Goal: Information Seeking & Learning: Learn about a topic

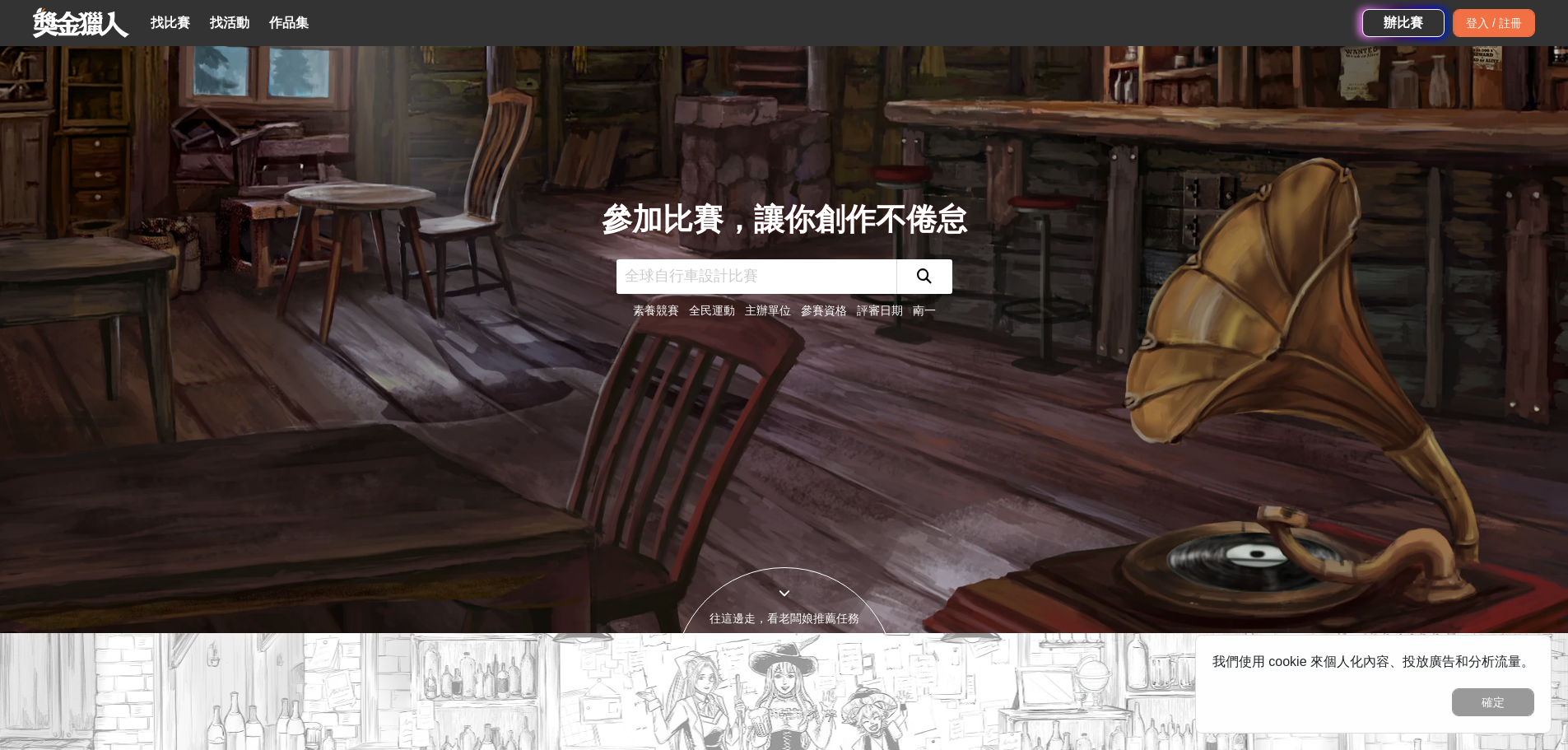
scroll to position [411, 0]
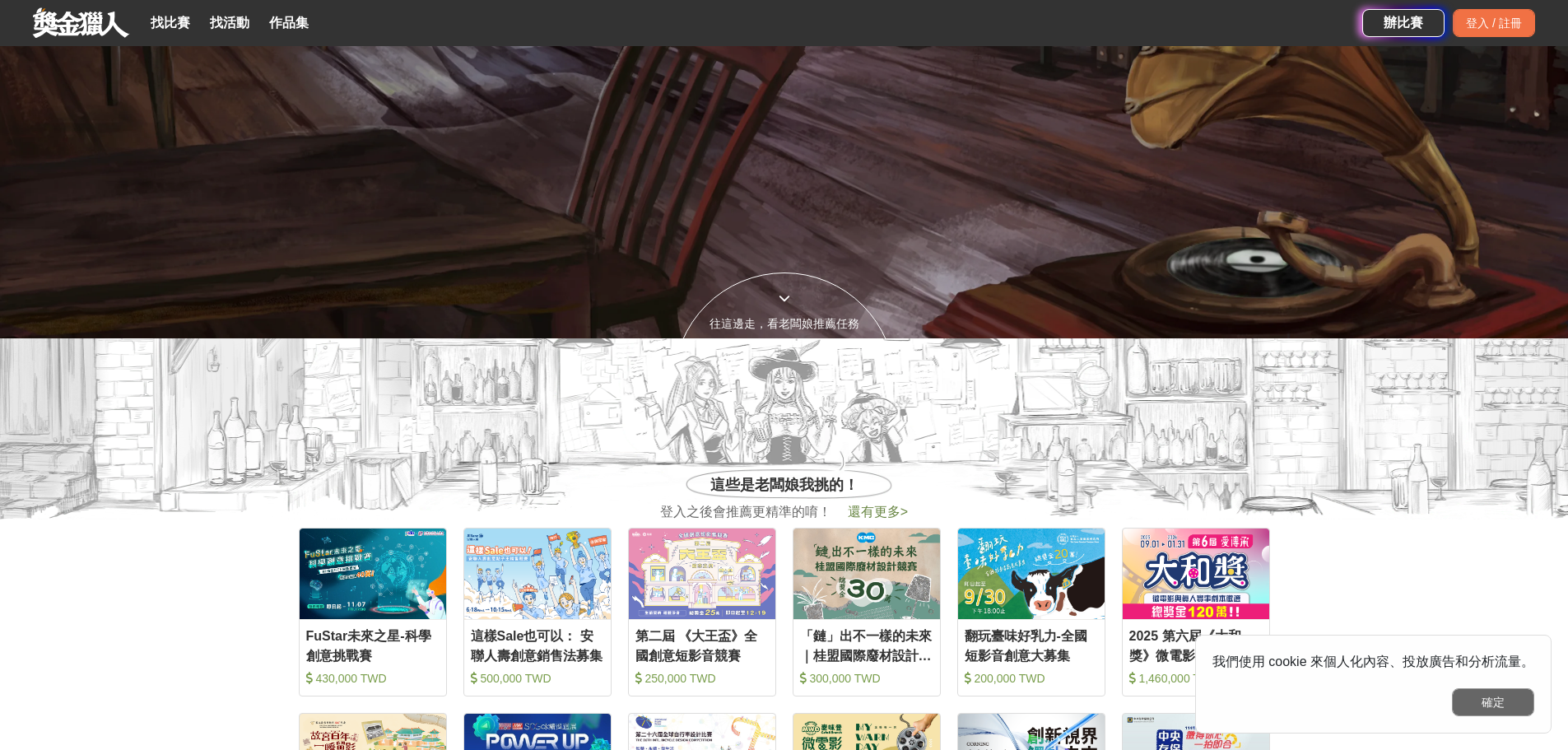
click at [1493, 708] on button "確定" at bounding box center [1493, 702] width 82 height 28
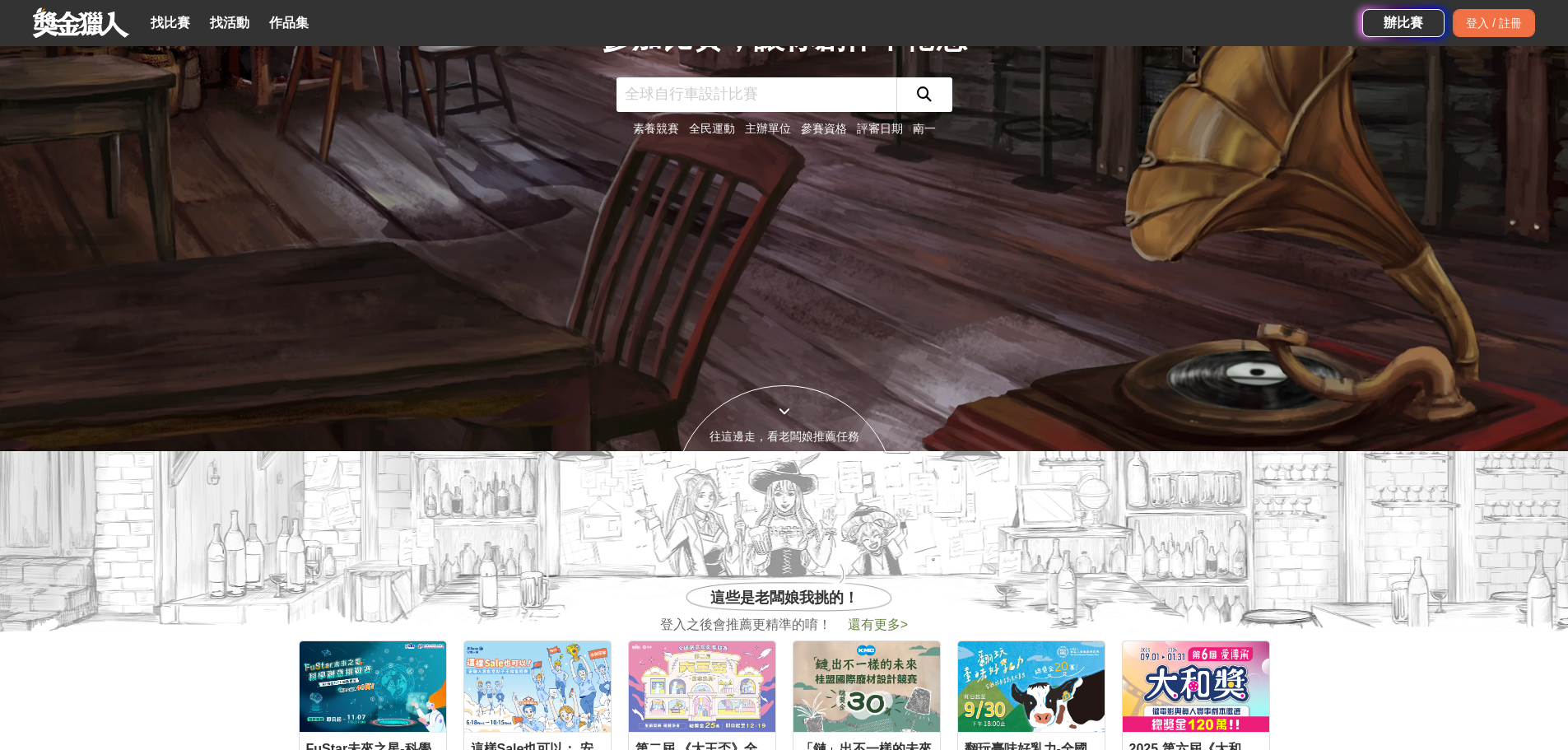
scroll to position [0, 0]
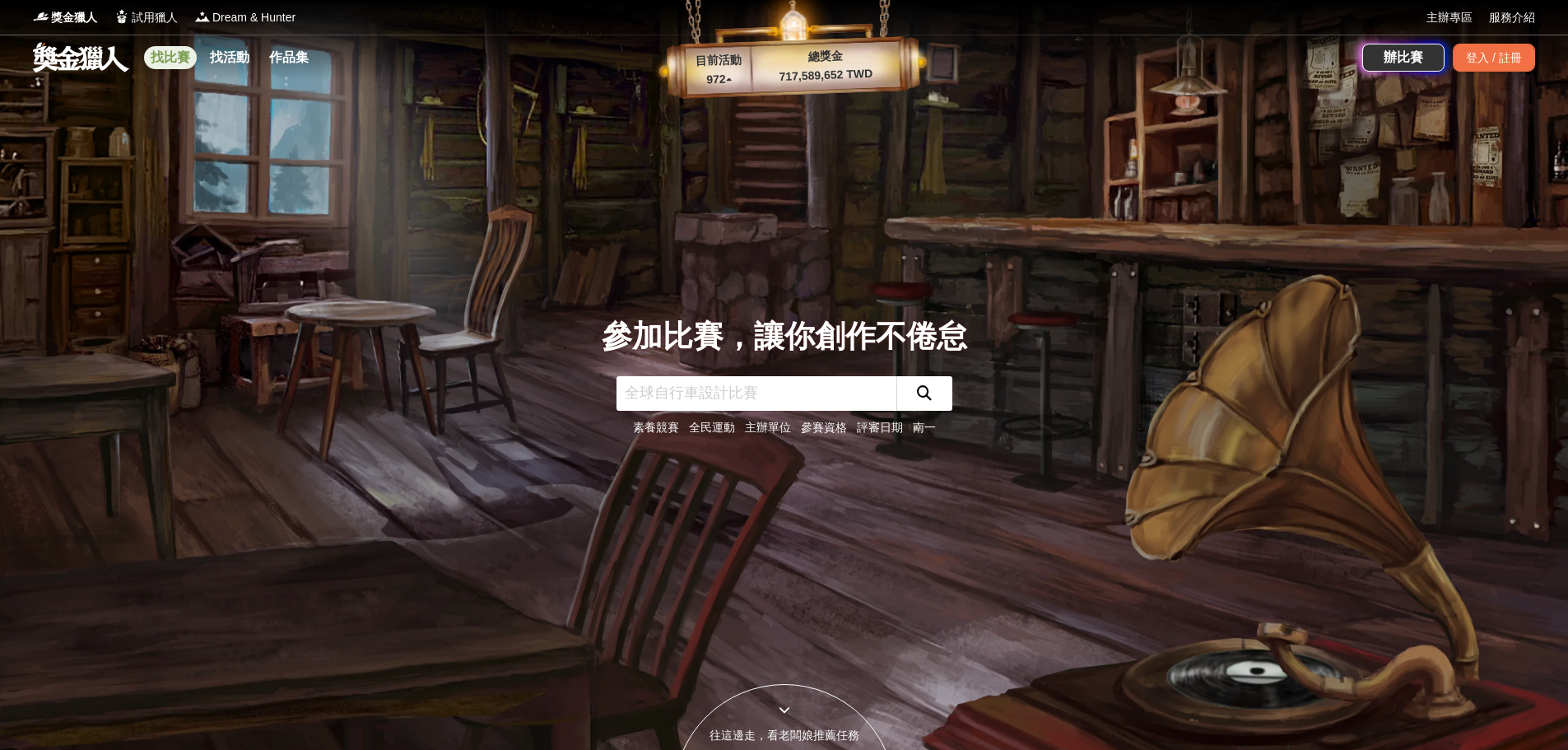
click at [171, 58] on link "找比賽" at bounding box center [171, 57] width 53 height 23
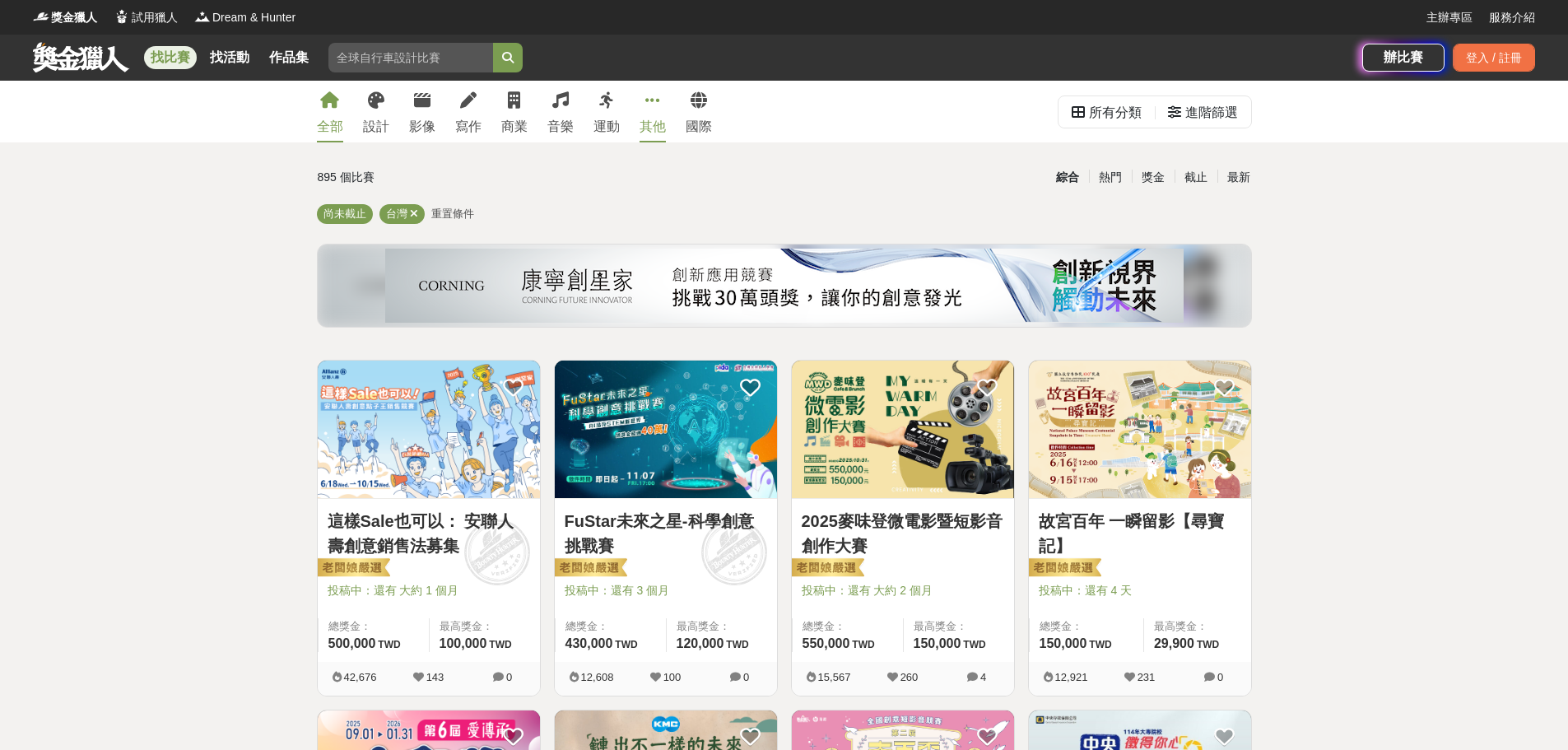
click at [659, 118] on div "其他" at bounding box center [652, 127] width 26 height 20
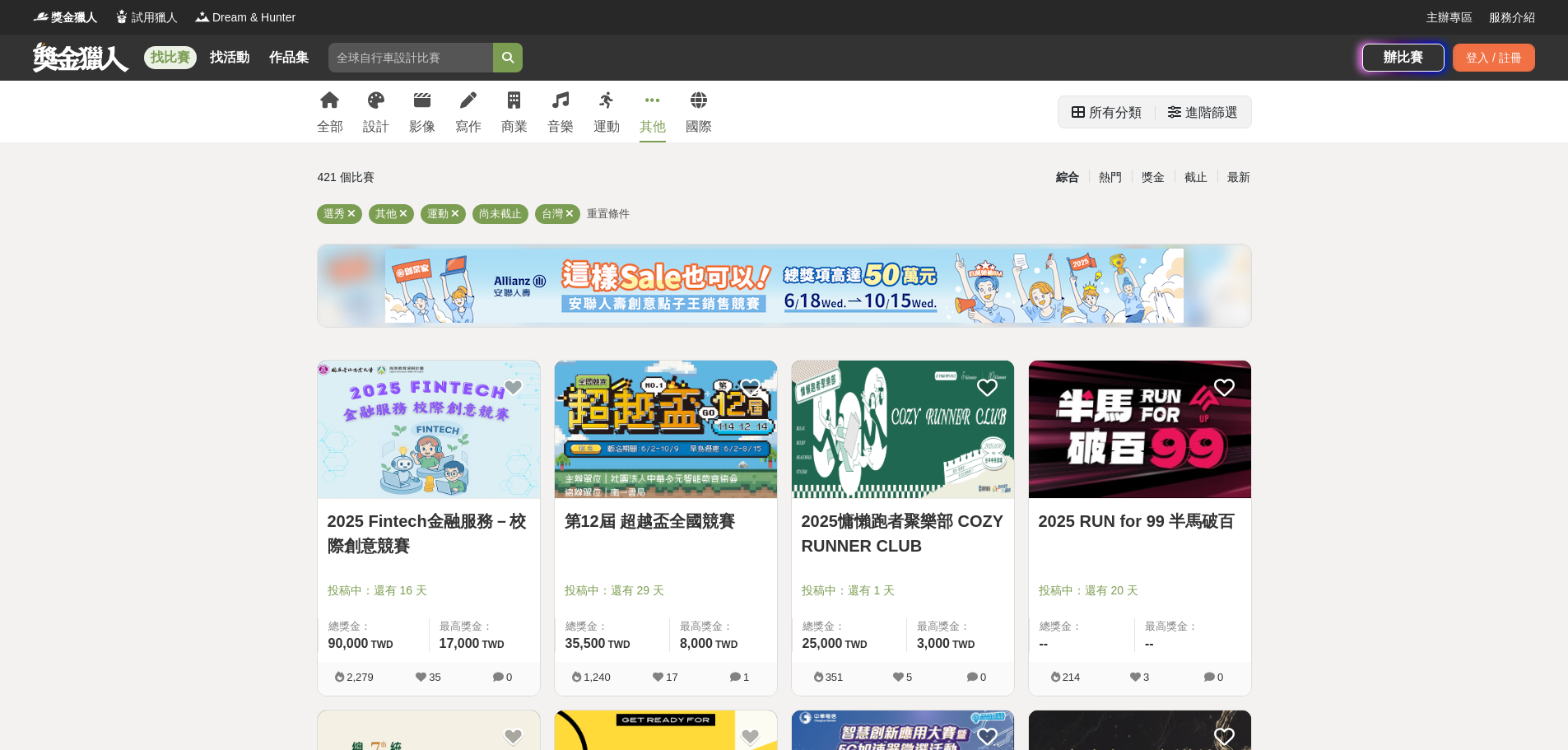
click at [1210, 112] on div "進階篩選" at bounding box center [1211, 113] width 53 height 33
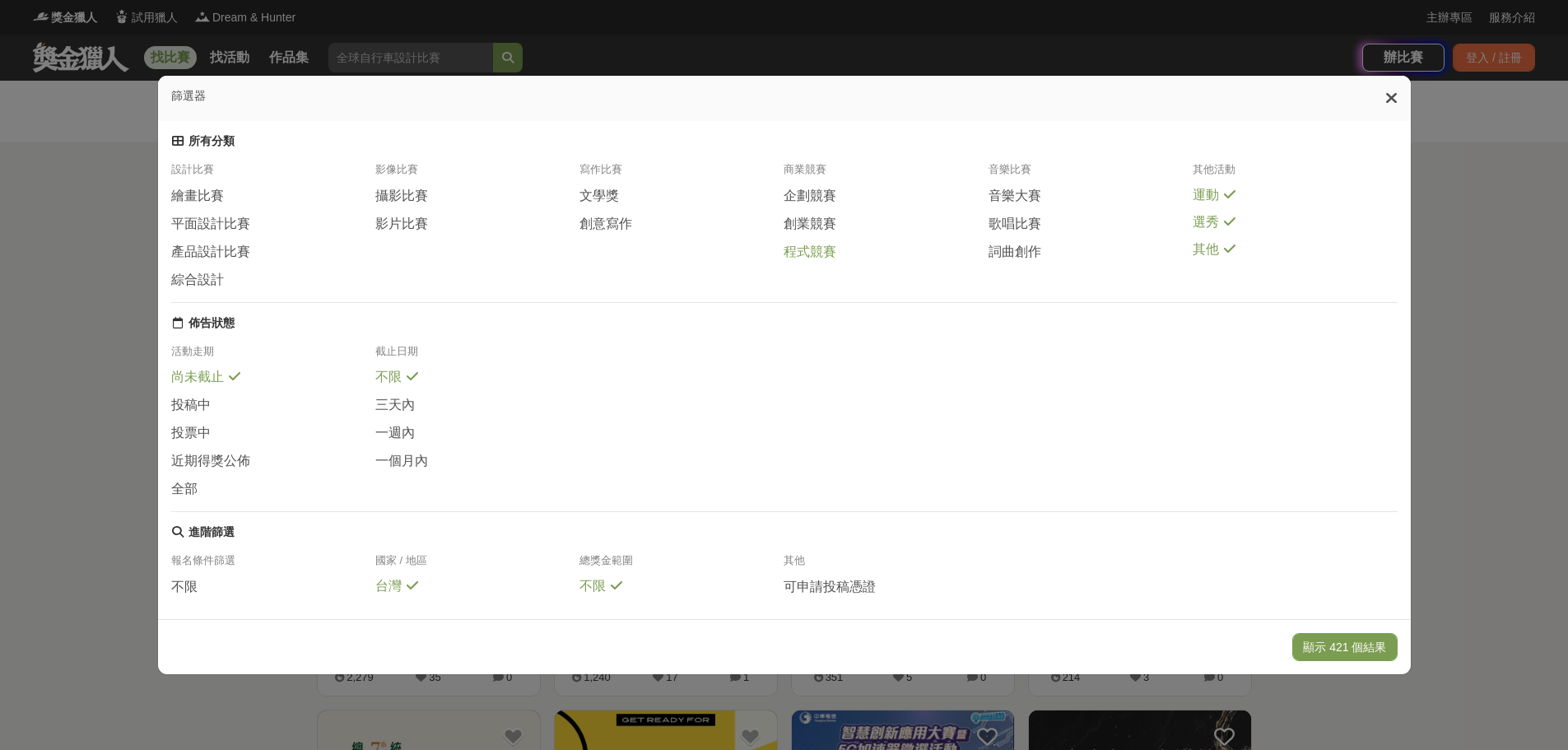
click at [826, 261] on span "程式競賽" at bounding box center [810, 252] width 53 height 17
click at [1234, 201] on icon at bounding box center [1230, 194] width 12 height 13
click at [1220, 232] on div "選秀" at bounding box center [1295, 224] width 204 height 17
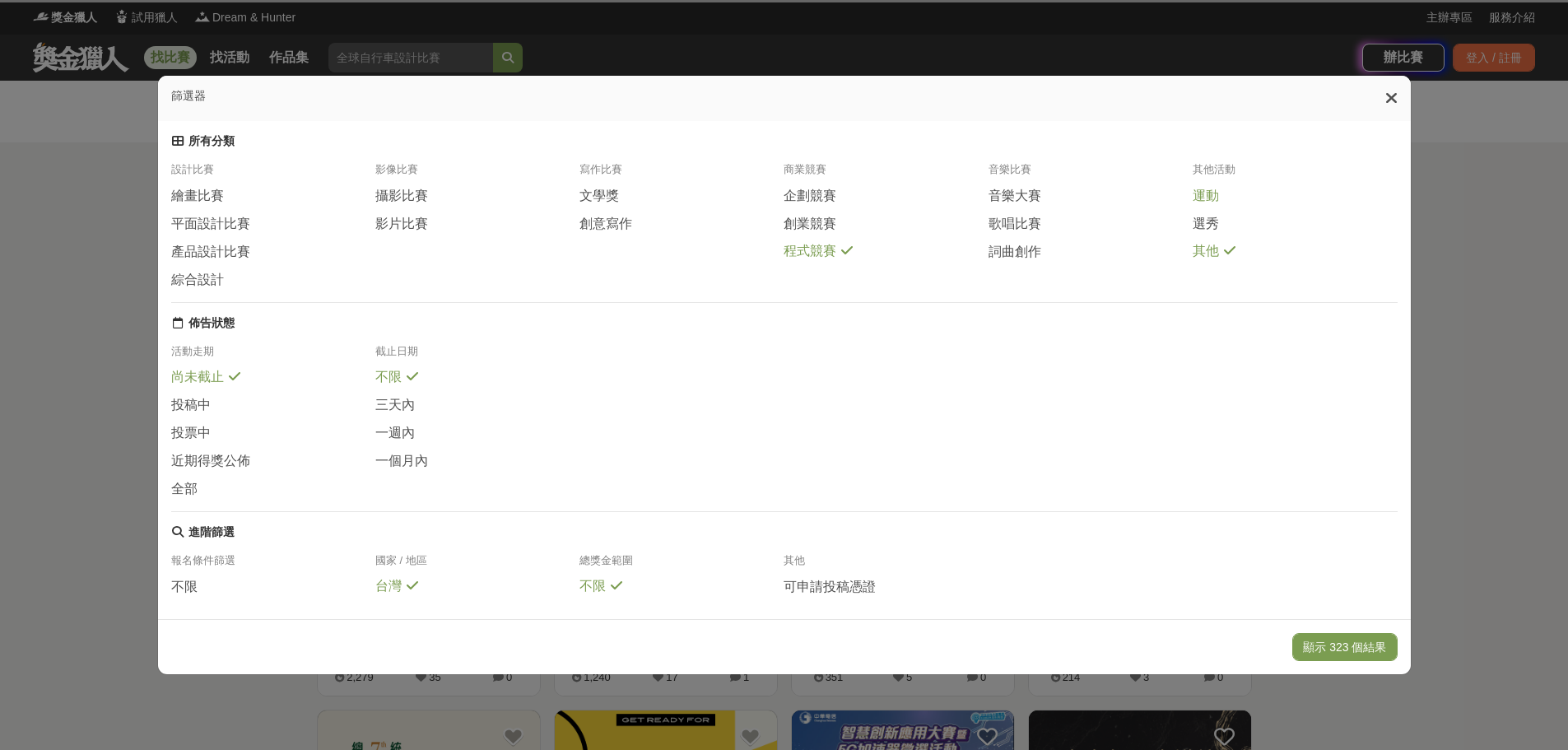
click at [1225, 257] on icon at bounding box center [1230, 250] width 12 height 13
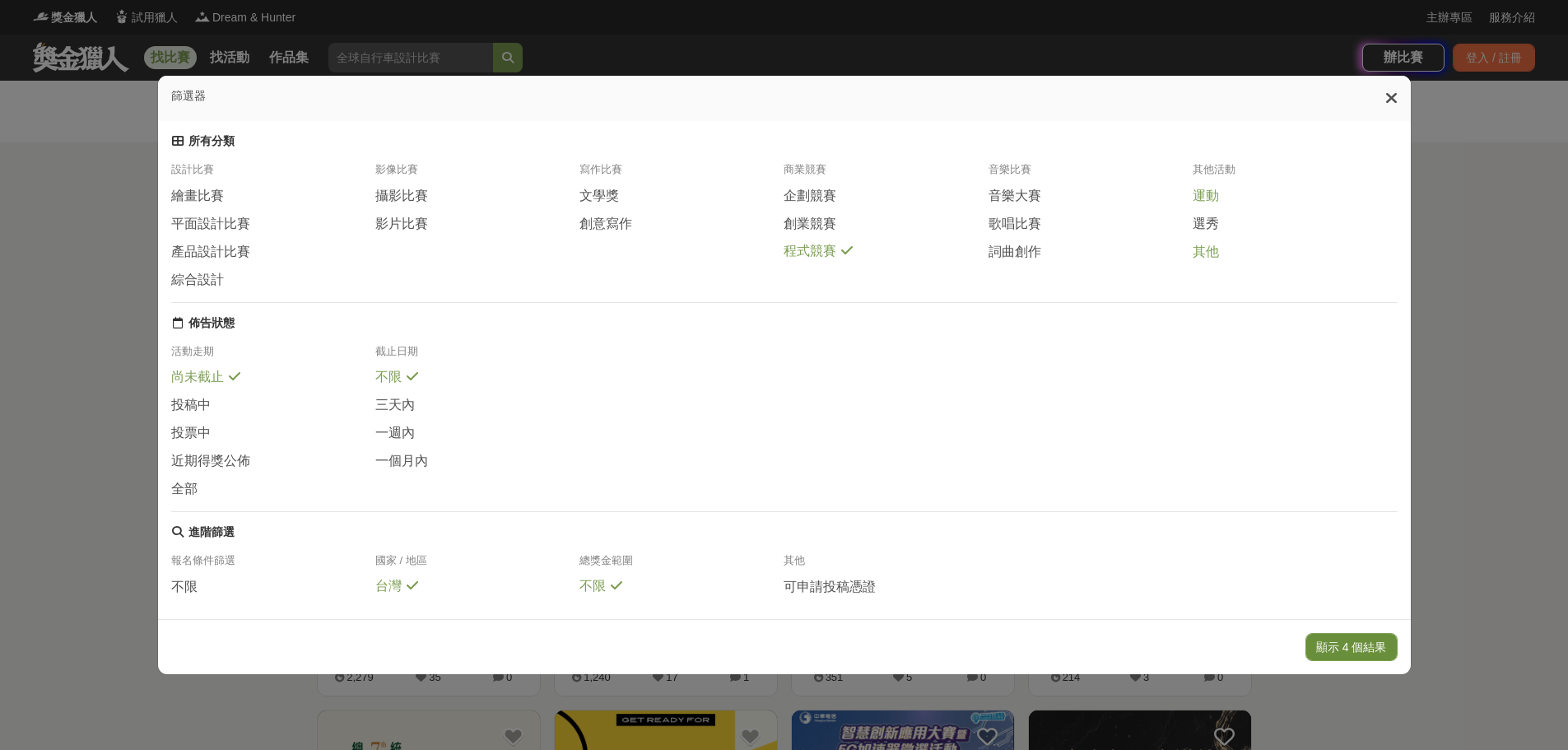
click at [1351, 649] on button "顯示 4 個結果" at bounding box center [1351, 647] width 92 height 28
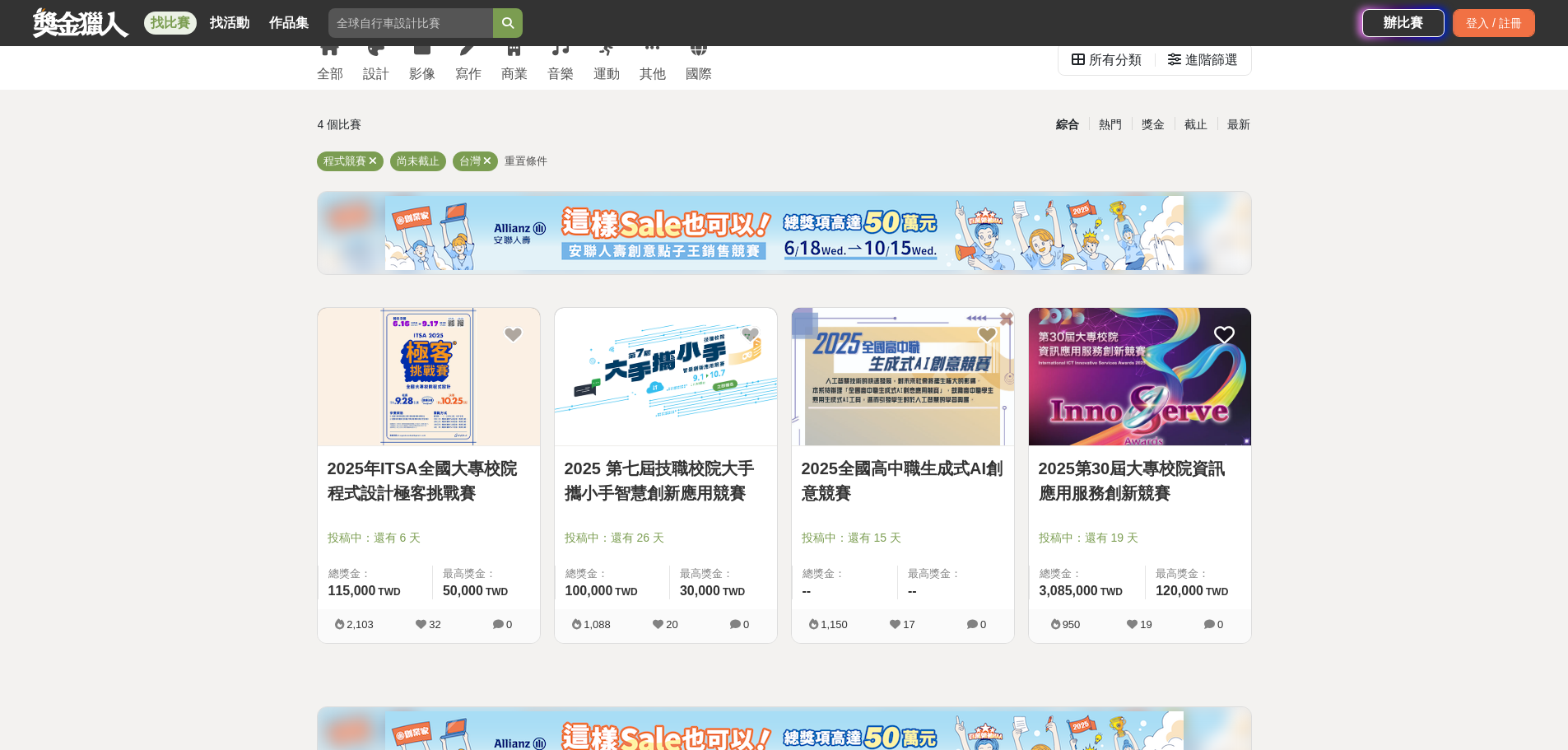
scroll to position [82, 0]
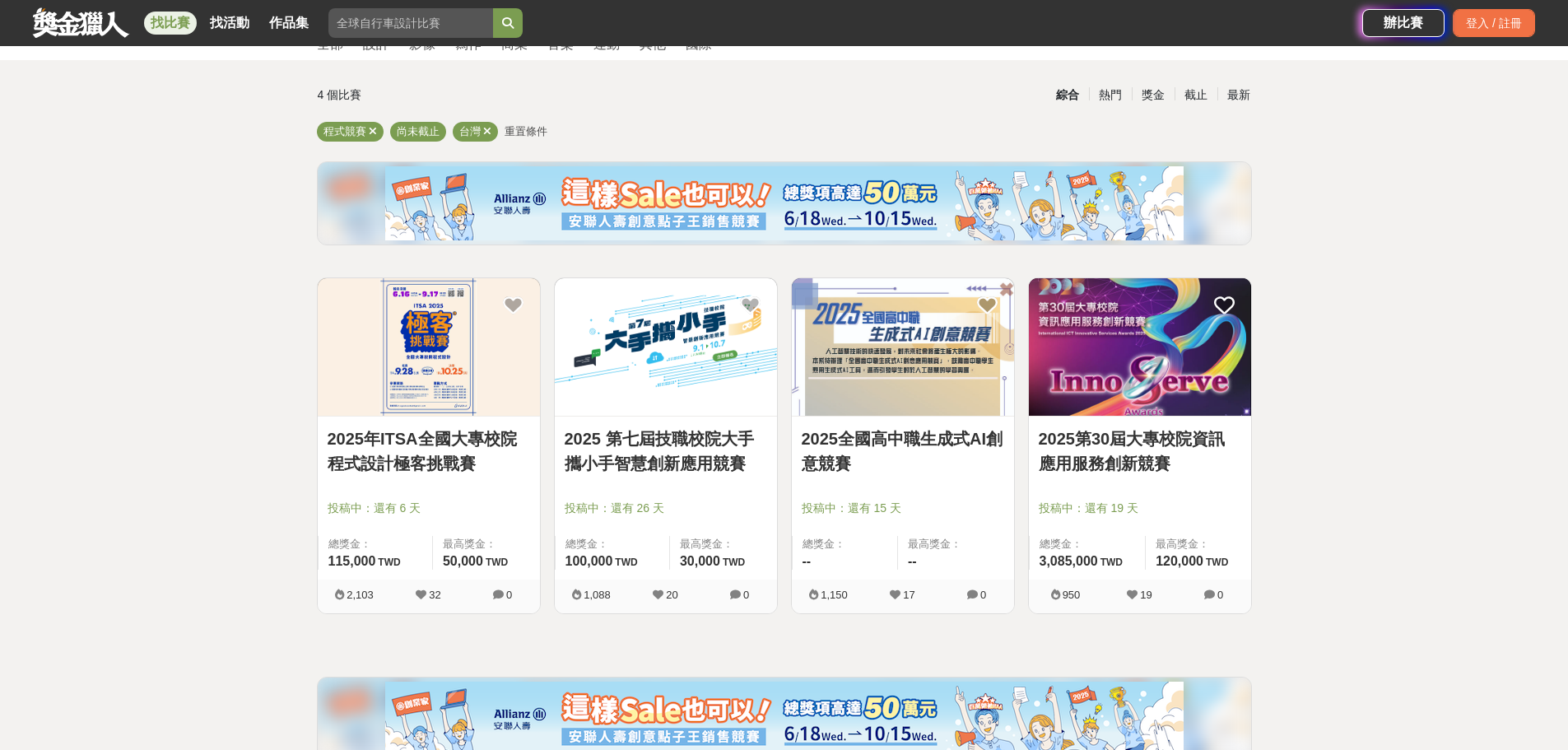
click at [702, 463] on link "2025 第七屆技職校院大手攜小手智慧創新應用競賽" at bounding box center [666, 451] width 202 height 49
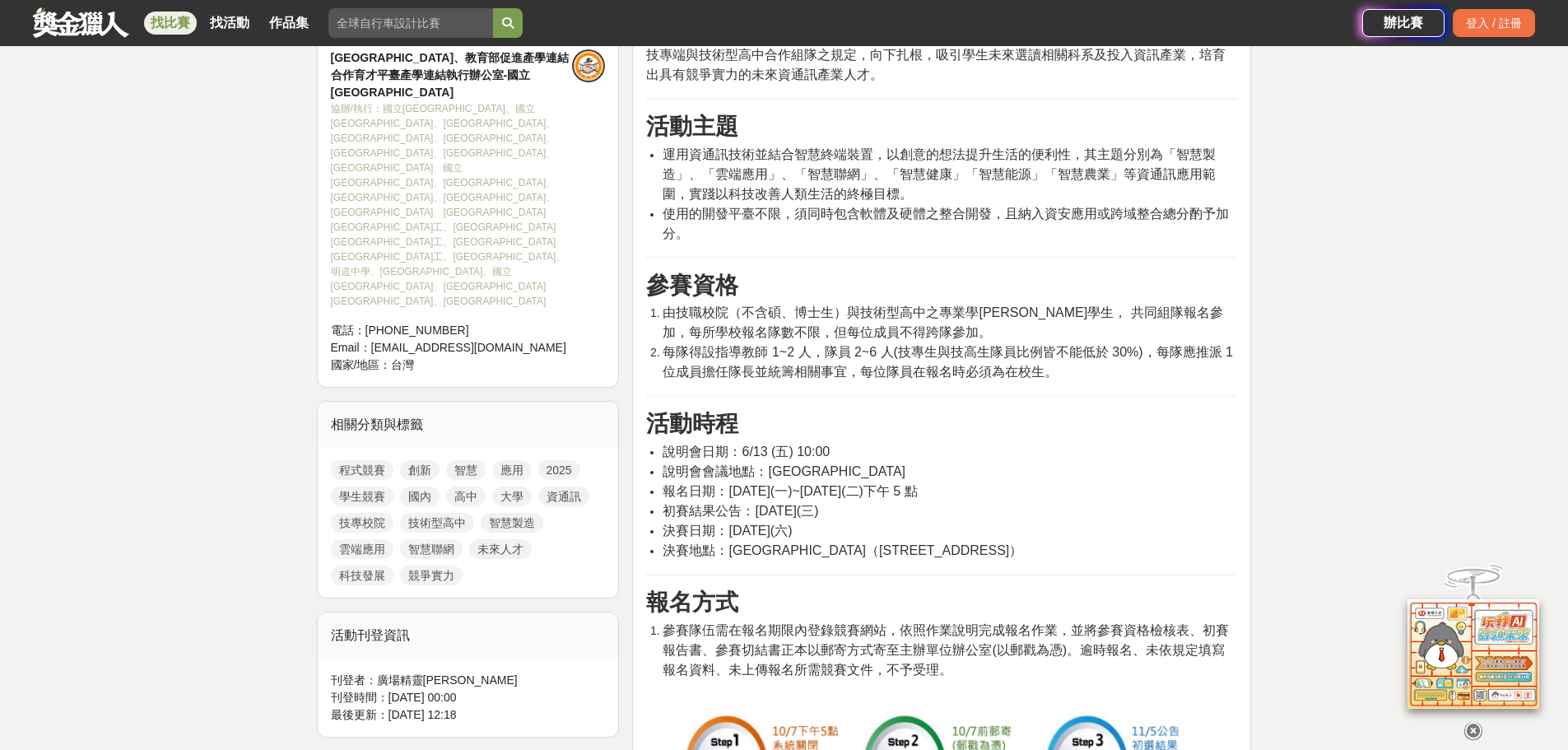
scroll to position [659, 0]
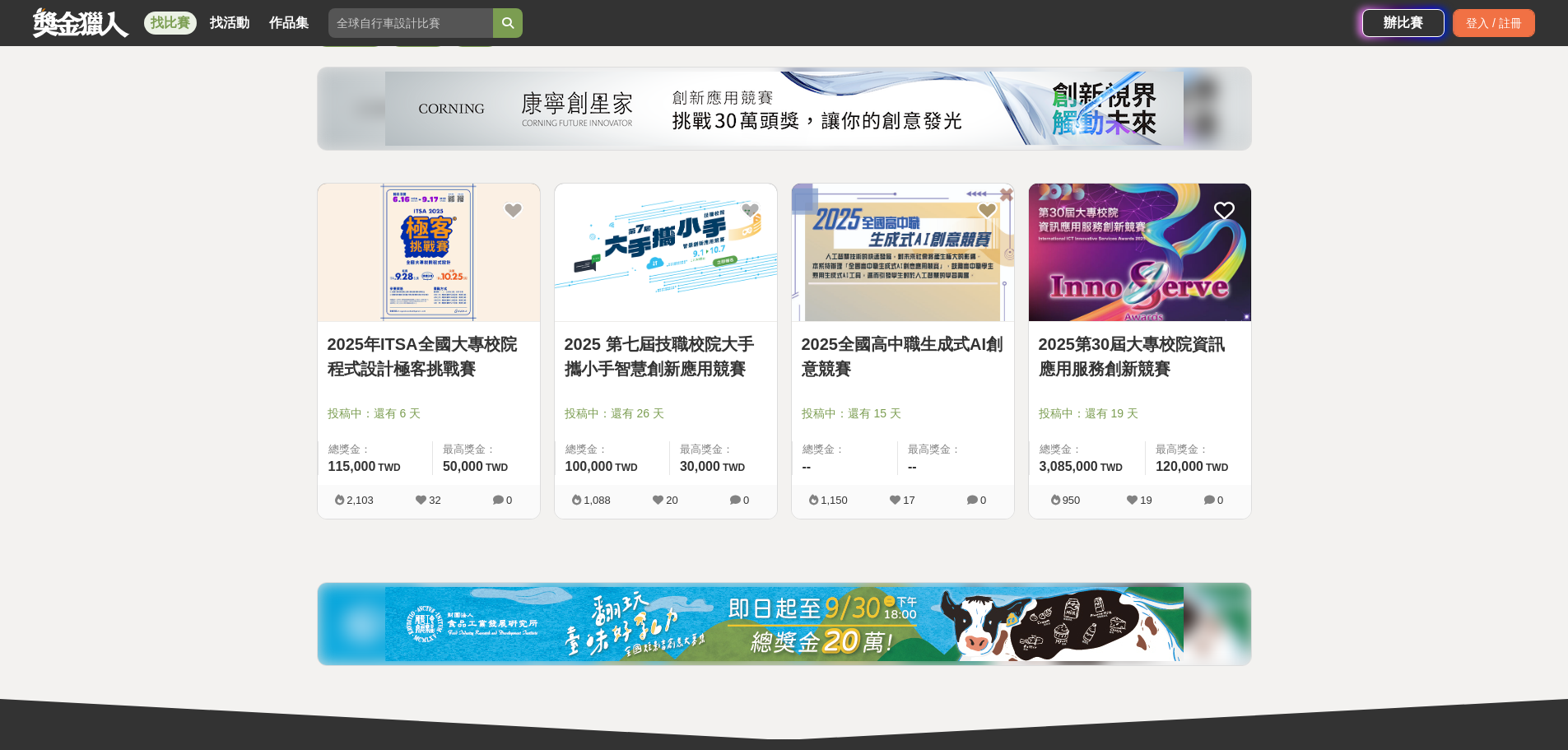
scroll to position [82, 0]
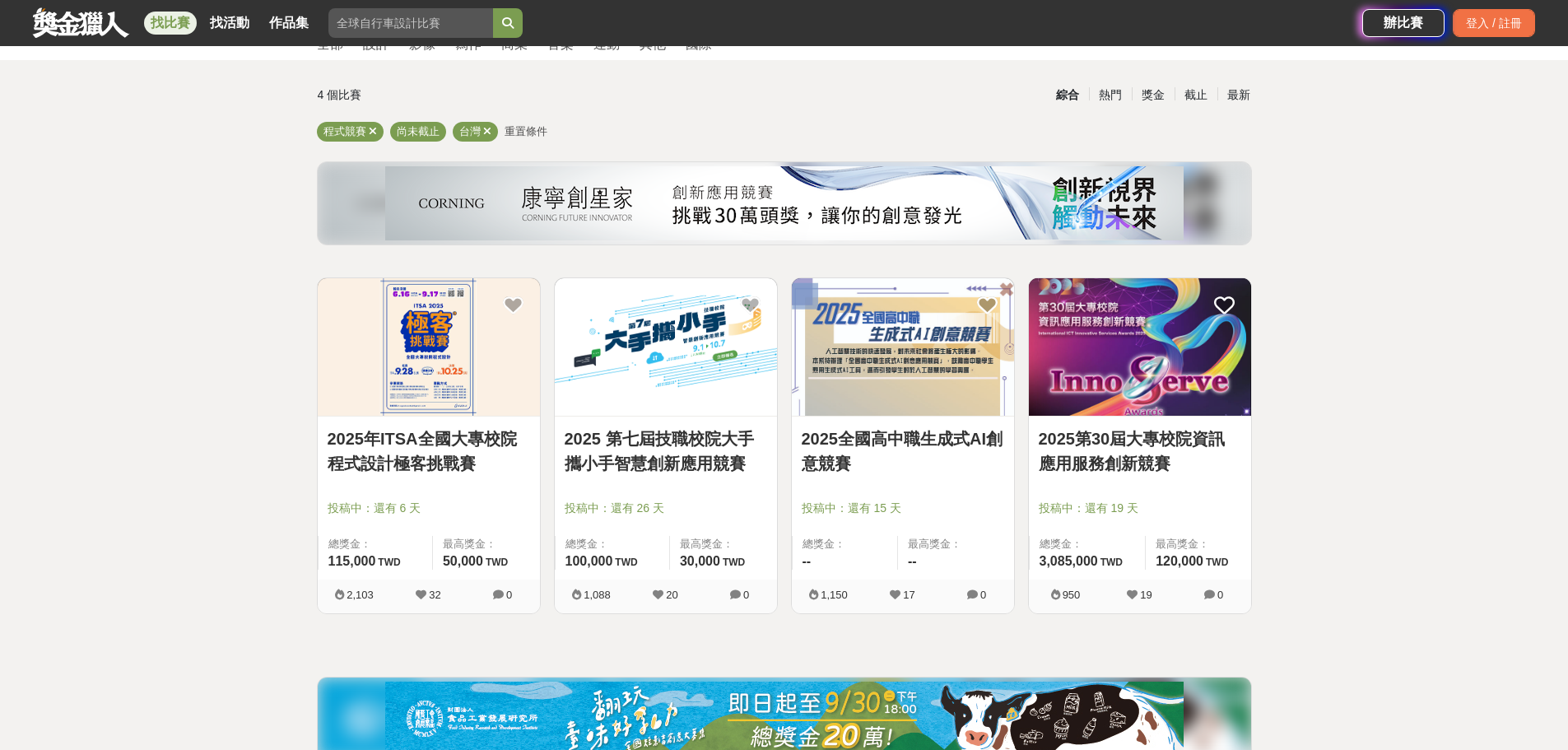
click at [1151, 464] on link "2025第30屆大專校院資訊應用服務創新競賽" at bounding box center [1140, 451] width 202 height 49
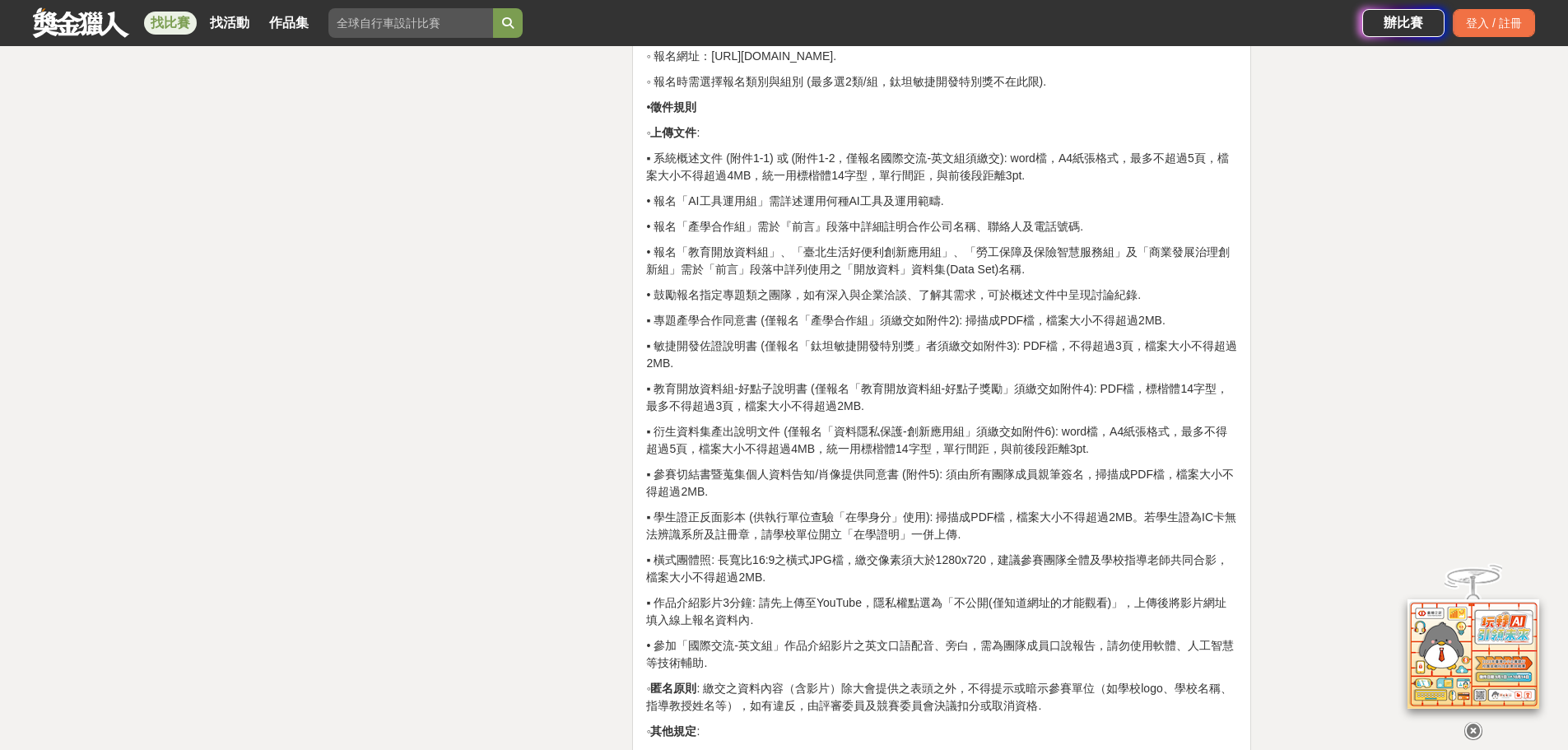
scroll to position [3129, 0]
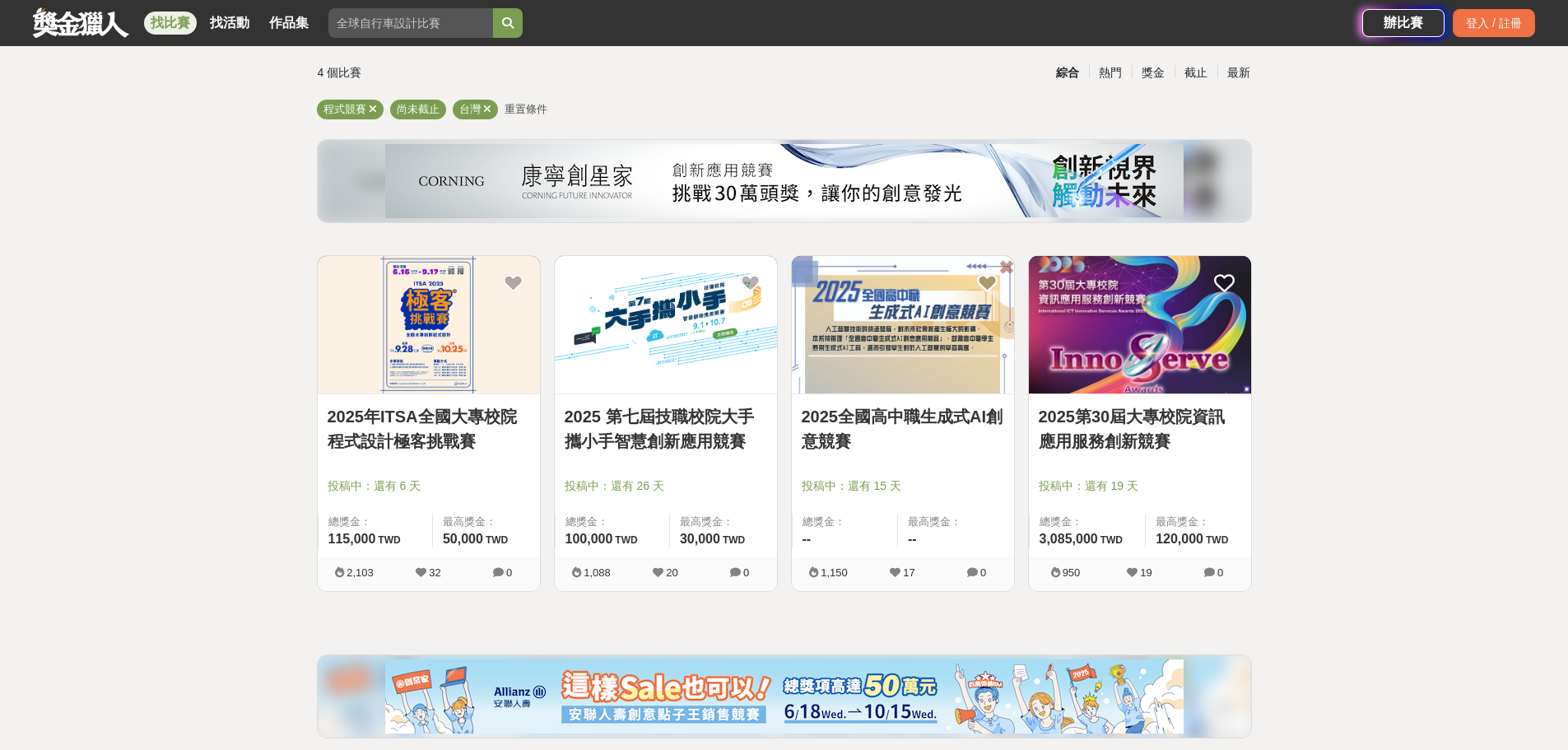
scroll to position [82, 0]
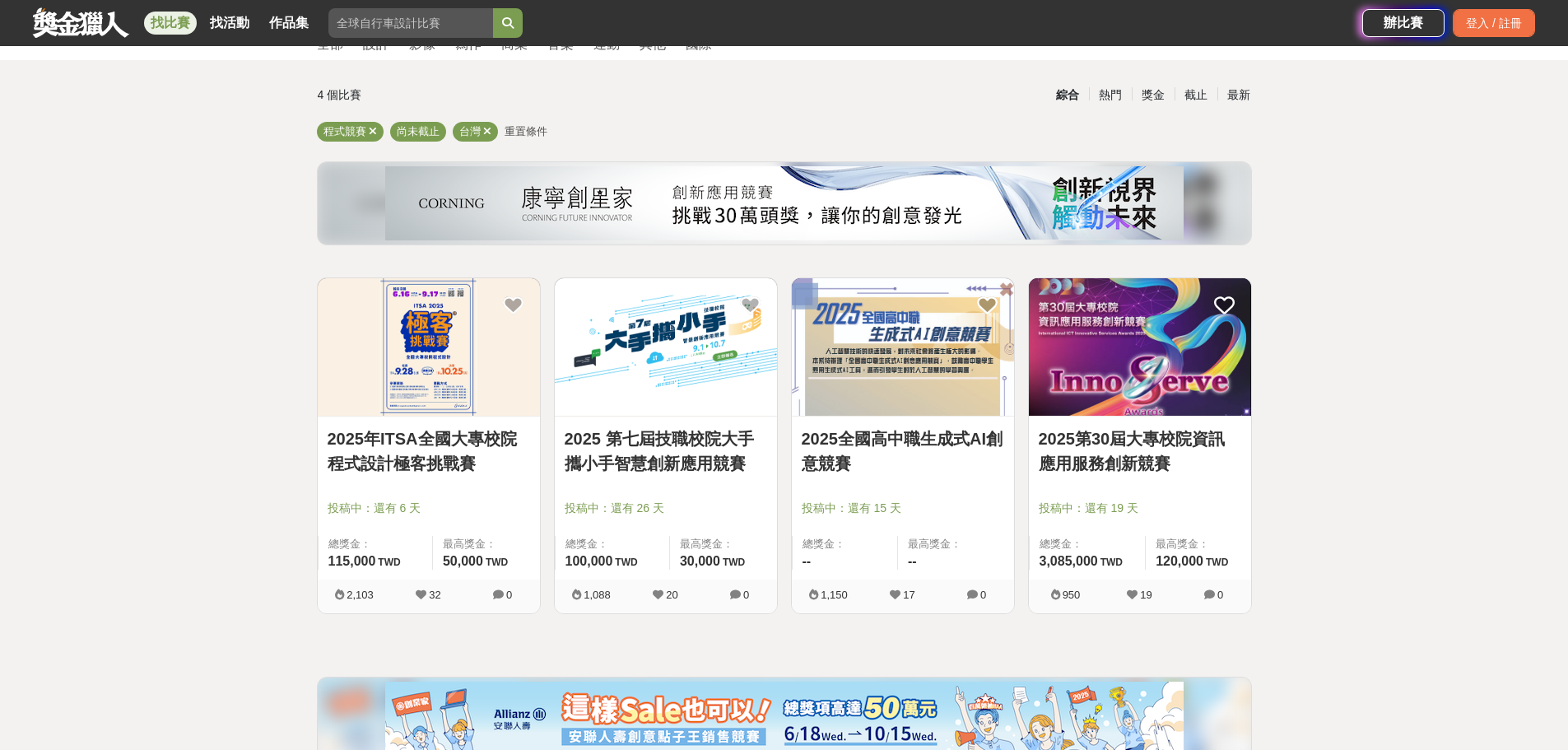
click at [1092, 415] on img at bounding box center [1140, 347] width 223 height 138
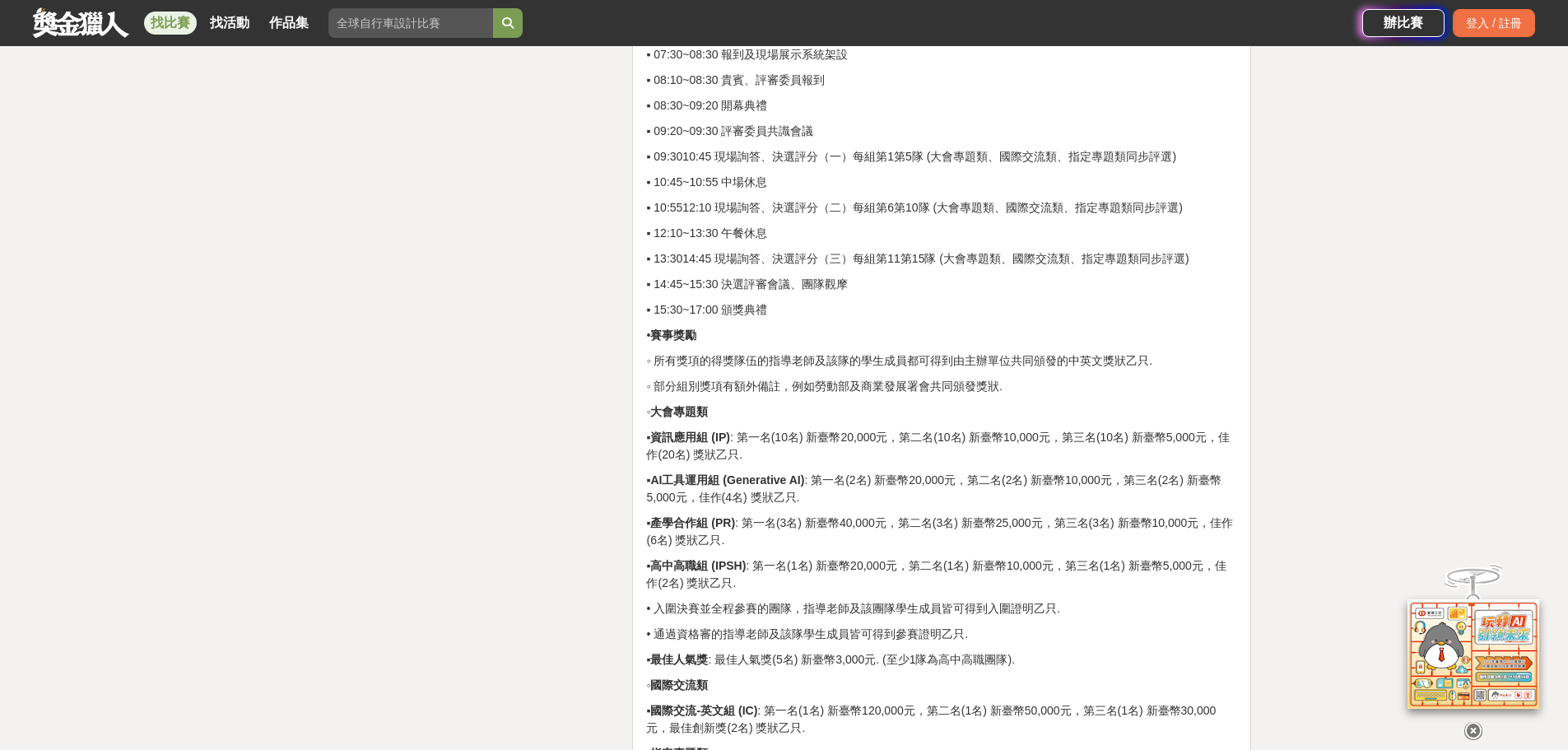
scroll to position [6505, 0]
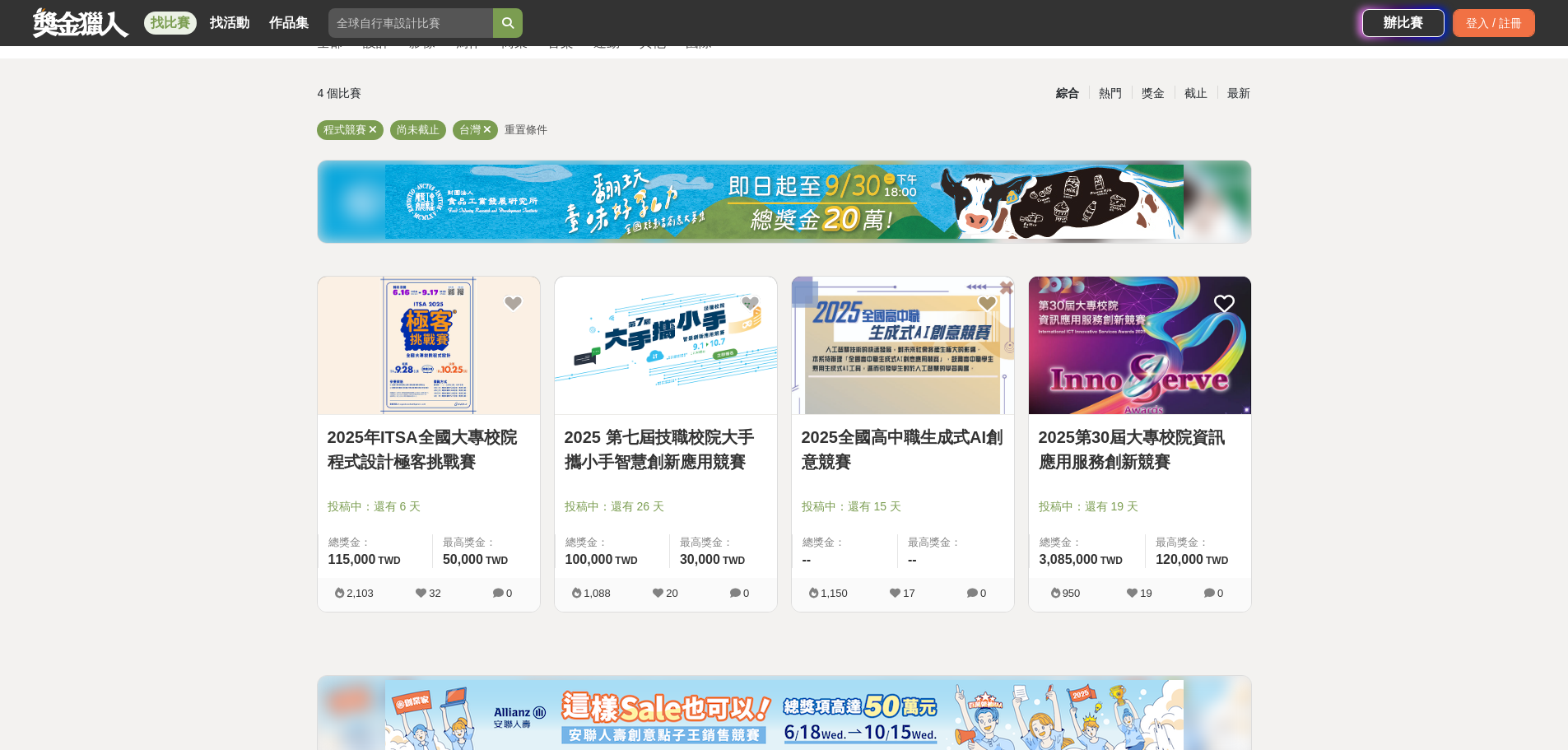
scroll to position [82, 0]
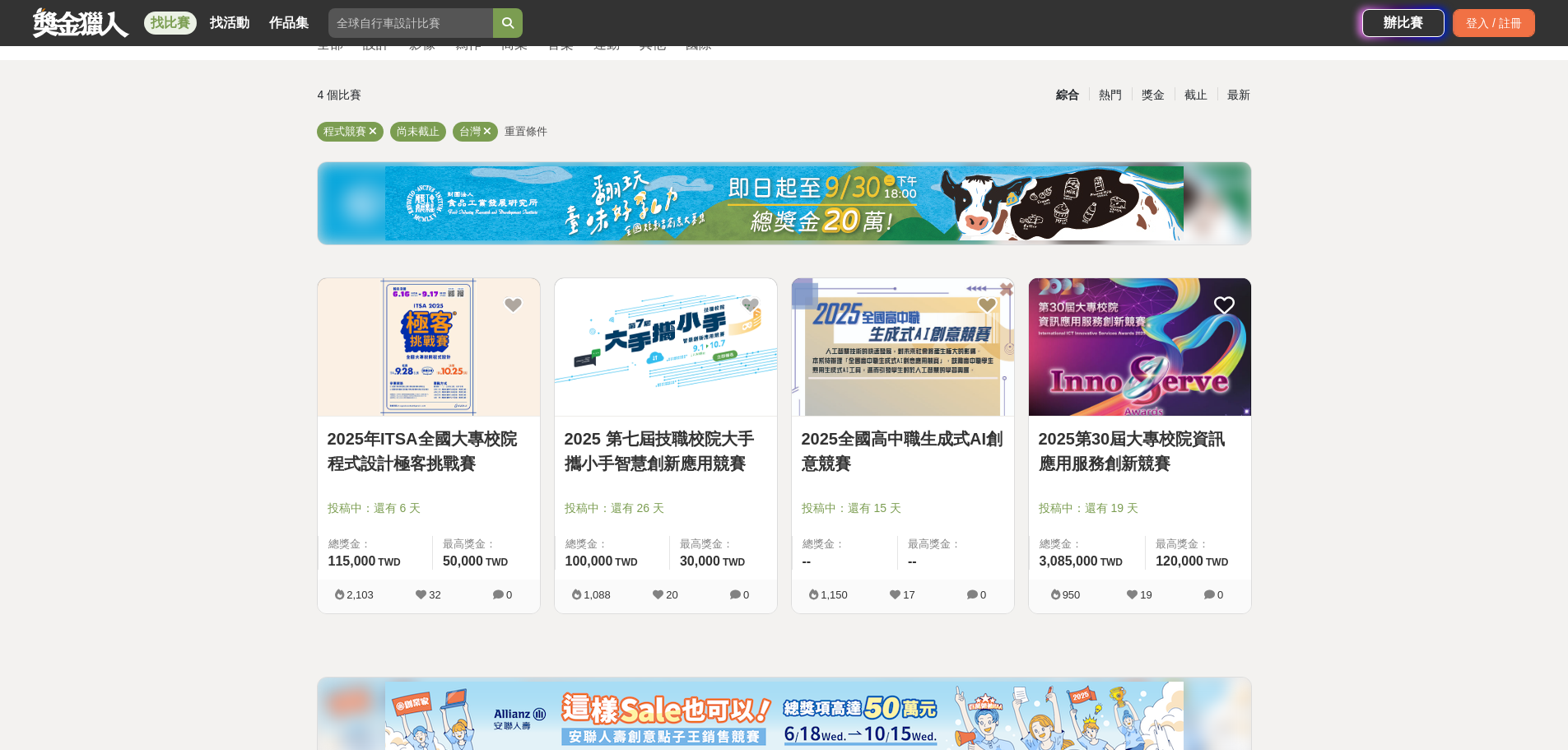
click at [493, 443] on link "2025年ITSA全國大專校院程式設計極客挑戰賽" at bounding box center [429, 451] width 202 height 49
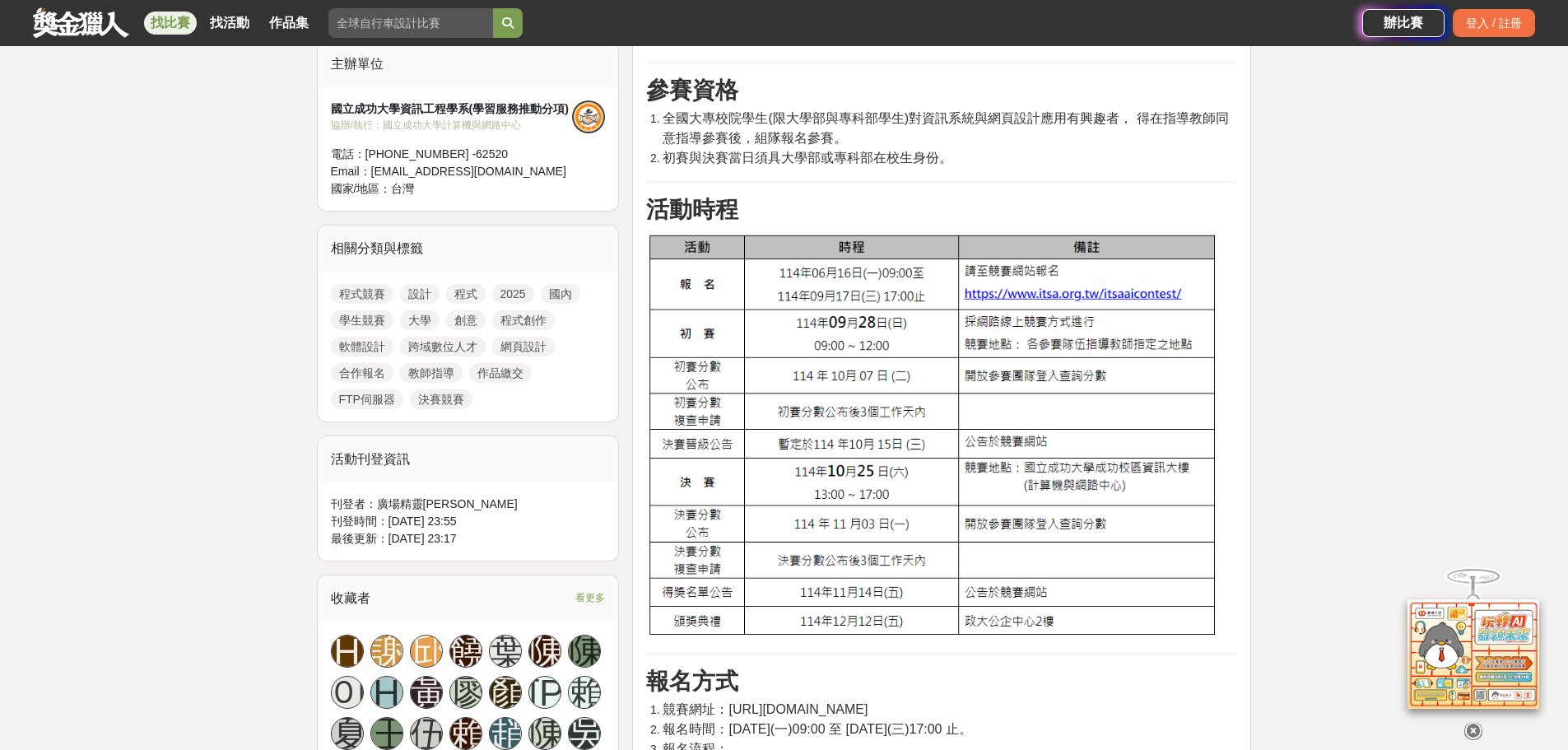
scroll to position [659, 0]
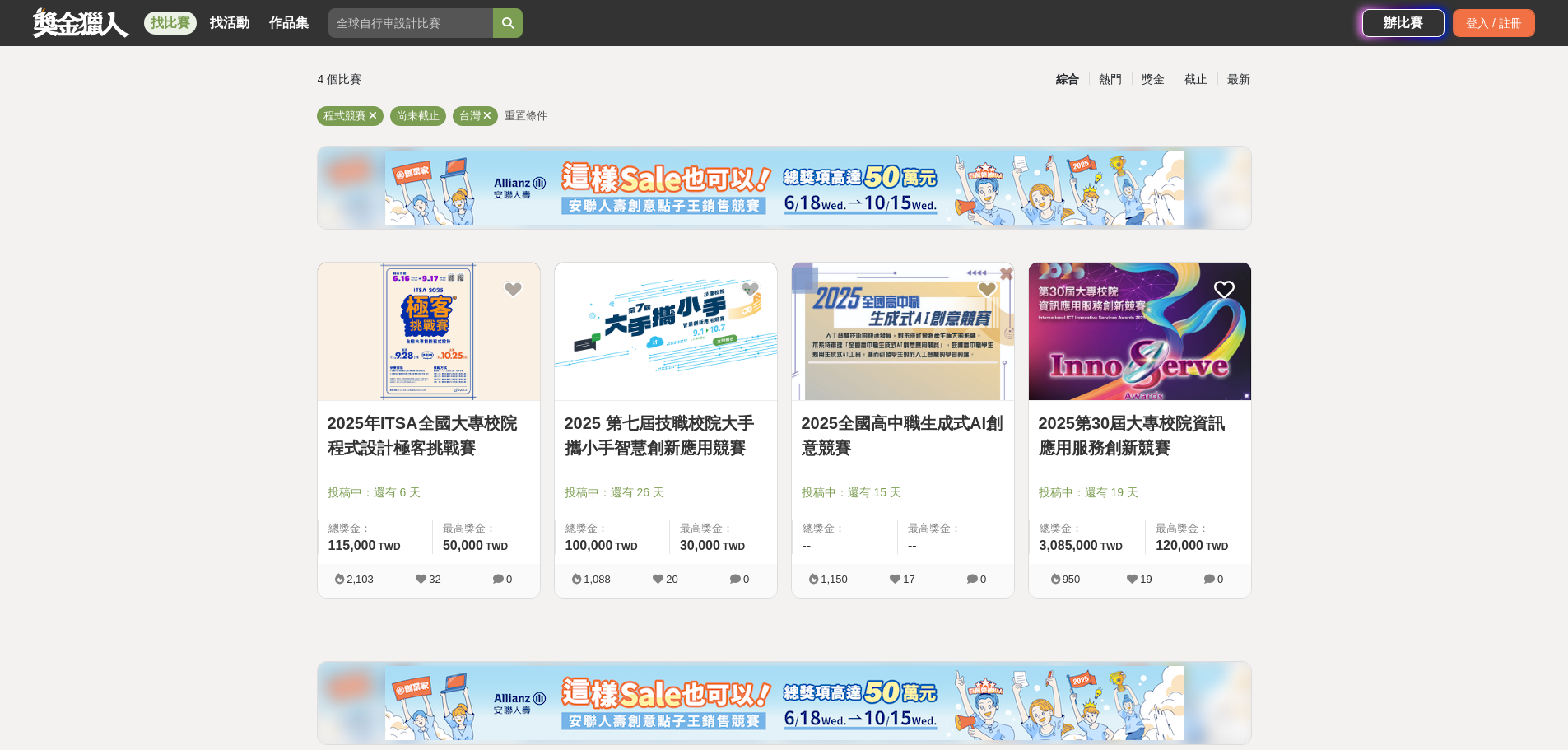
scroll to position [82, 0]
